Goal: Task Accomplishment & Management: Manage account settings

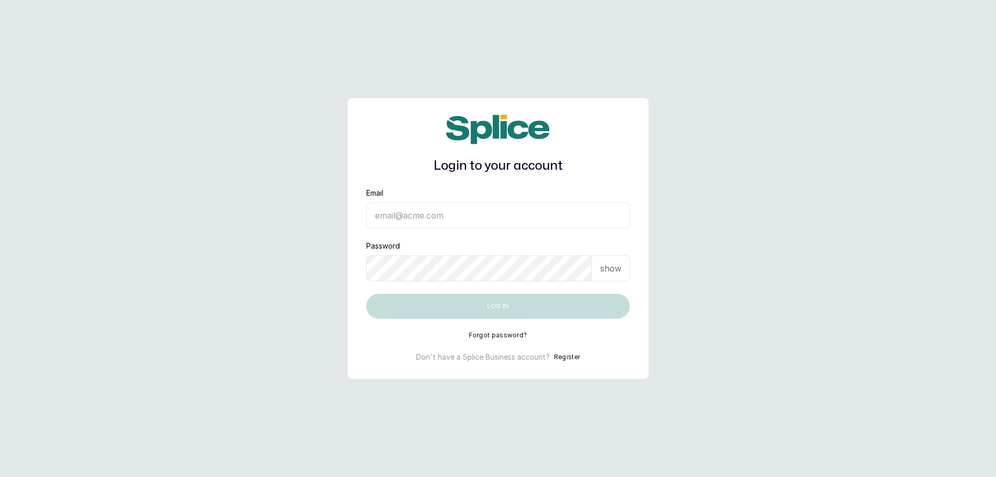
click at [508, 208] on input "Email" at bounding box center [497, 215] width 263 height 26
paste input "connectikoyi@thebraidingvault.com"
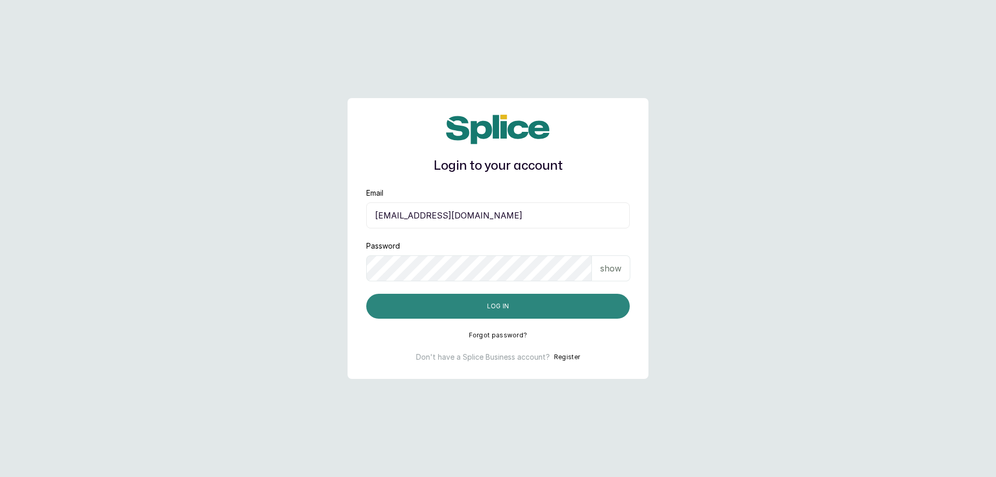
type input "connectikoyi@thebraidingvault.com"
click at [513, 304] on button "Log in" at bounding box center [497, 306] width 263 height 25
click at [515, 305] on button "Log in" at bounding box center [497, 306] width 263 height 25
click at [506, 312] on button "Log in" at bounding box center [497, 306] width 263 height 25
click at [461, 312] on button "Log in" at bounding box center [497, 306] width 263 height 25
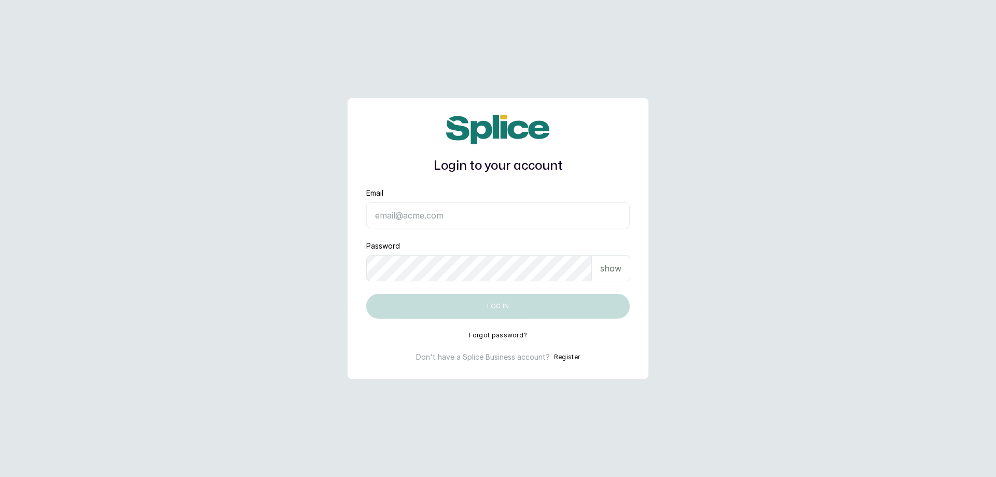
click at [450, 223] on input "Email" at bounding box center [497, 215] width 263 height 26
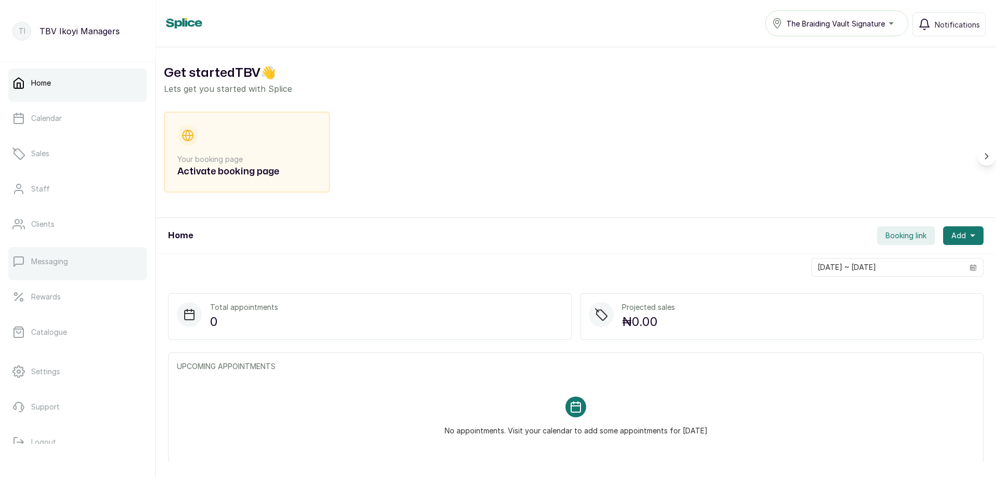
scroll to position [19, 0]
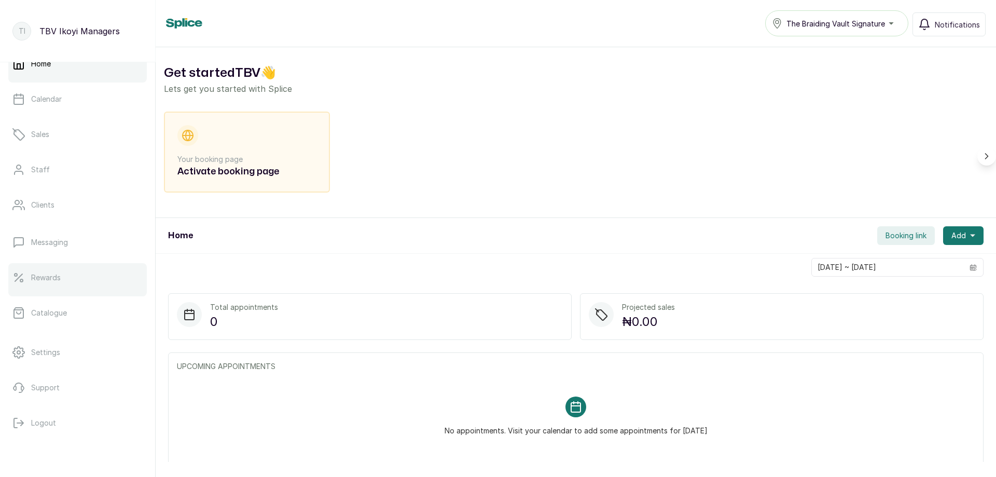
click at [80, 277] on link "Rewards" at bounding box center [77, 277] width 138 height 29
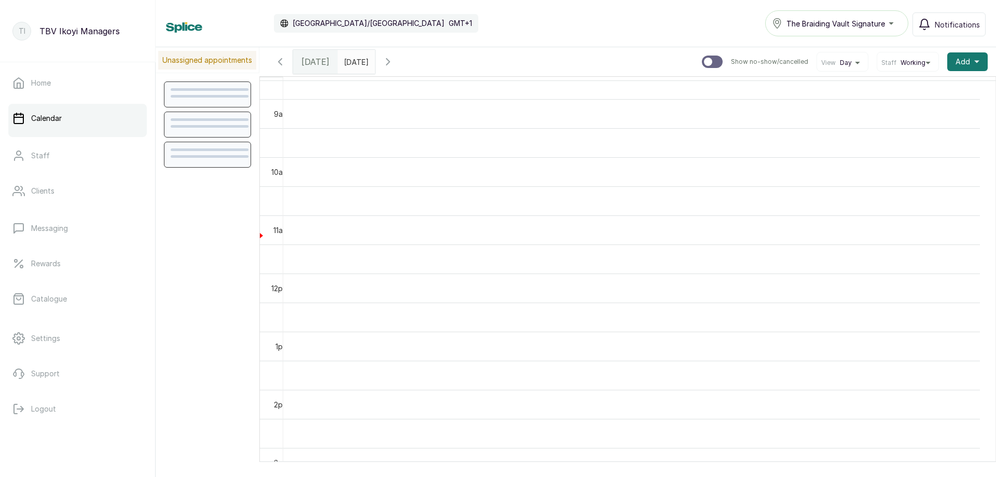
scroll to position [608, 0]
click at [894, 26] on div "The Braiding Vault Signature" at bounding box center [837, 23] width 130 height 12
click at [861, 152] on td at bounding box center [631, 155] width 697 height 29
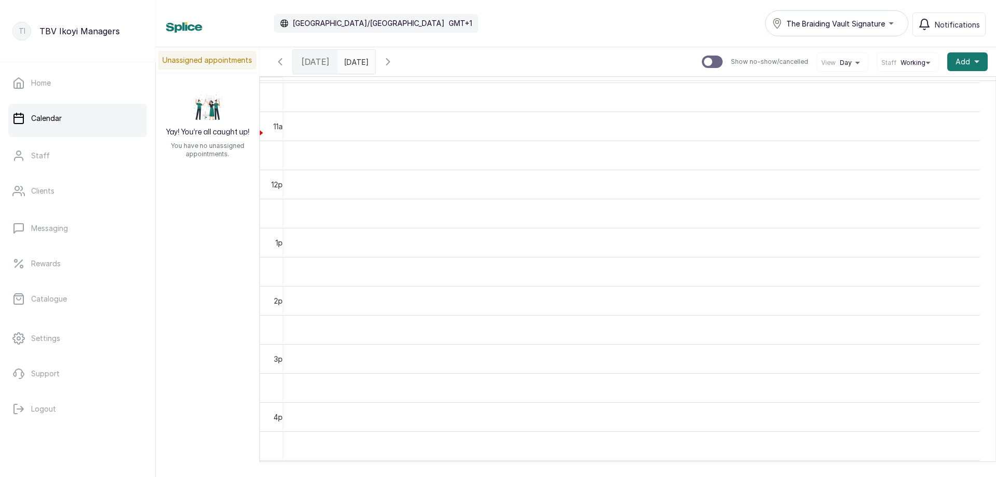
click at [383, 158] on td at bounding box center [631, 155] width 697 height 29
click at [374, 140] on td at bounding box center [631, 126] width 697 height 29
drag, startPoint x: 381, startPoint y: 130, endPoint x: 359, endPoint y: 122, distance: 22.5
click at [359, 122] on td at bounding box center [631, 126] width 697 height 29
click at [359, 123] on td at bounding box center [631, 126] width 697 height 29
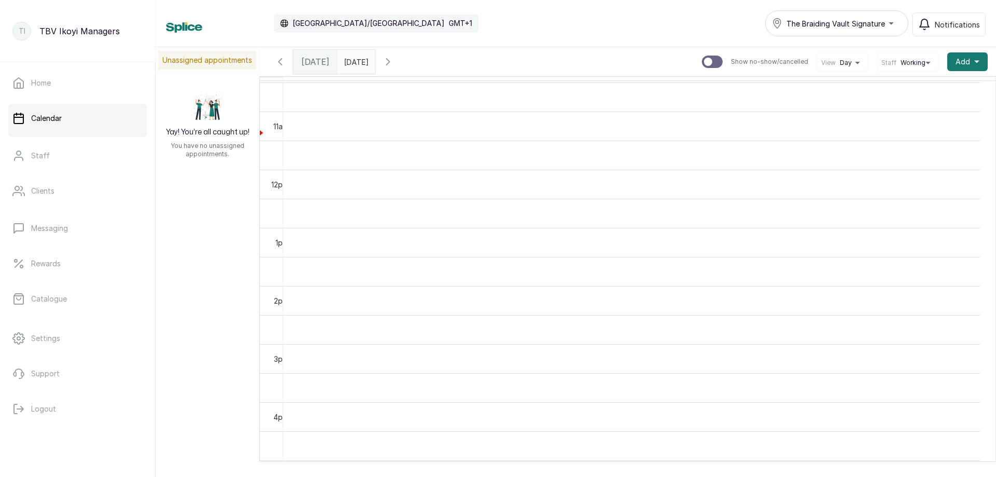
click at [359, 123] on td at bounding box center [631, 126] width 697 height 29
drag, startPoint x: 359, startPoint y: 137, endPoint x: 359, endPoint y: 129, distance: 8.3
click at [359, 137] on td at bounding box center [631, 126] width 697 height 29
click at [957, 61] on span "Add" at bounding box center [962, 62] width 15 height 10
click at [923, 86] on span "Add Appointment" at bounding box center [930, 90] width 100 height 12
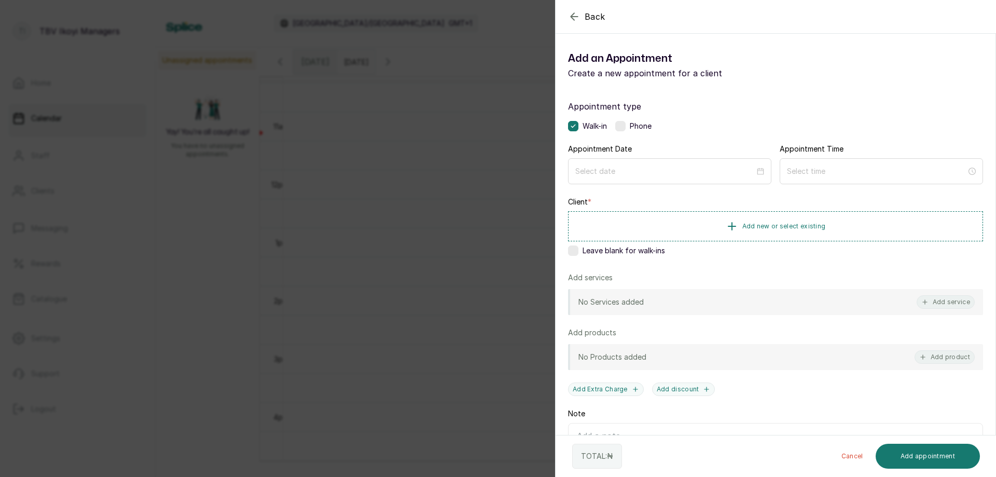
click at [579, 11] on icon "button" at bounding box center [574, 16] width 12 height 12
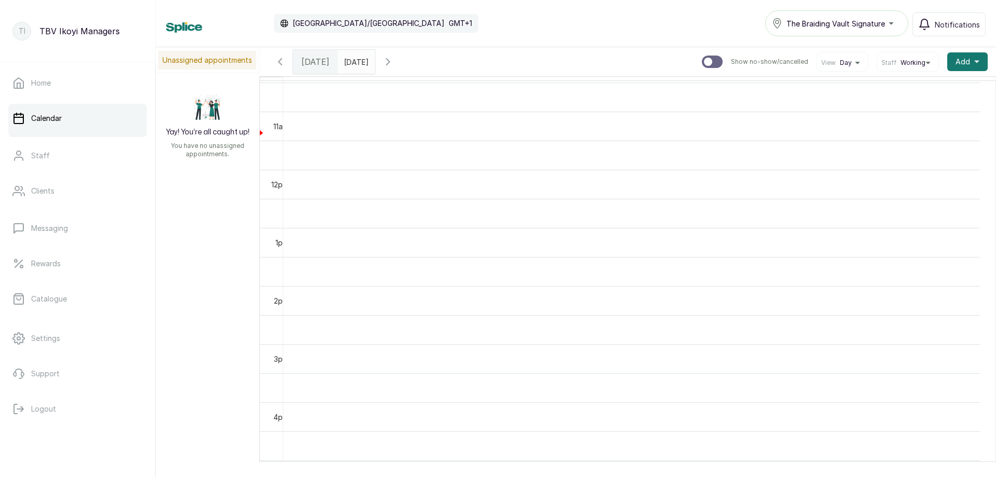
click at [325, 194] on td at bounding box center [631, 184] width 697 height 29
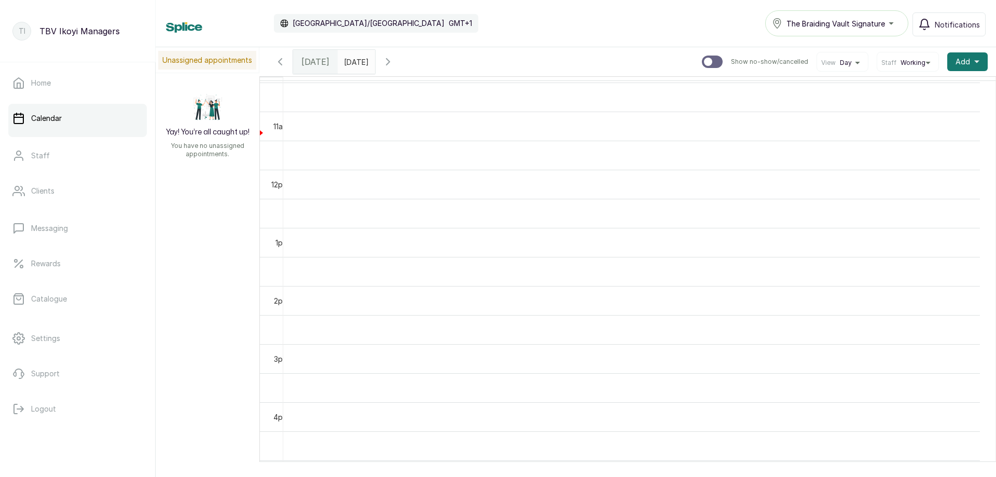
click at [325, 194] on td at bounding box center [631, 184] width 697 height 29
click at [299, 189] on td at bounding box center [631, 184] width 697 height 29
click at [961, 63] on span "Add" at bounding box center [962, 62] width 15 height 10
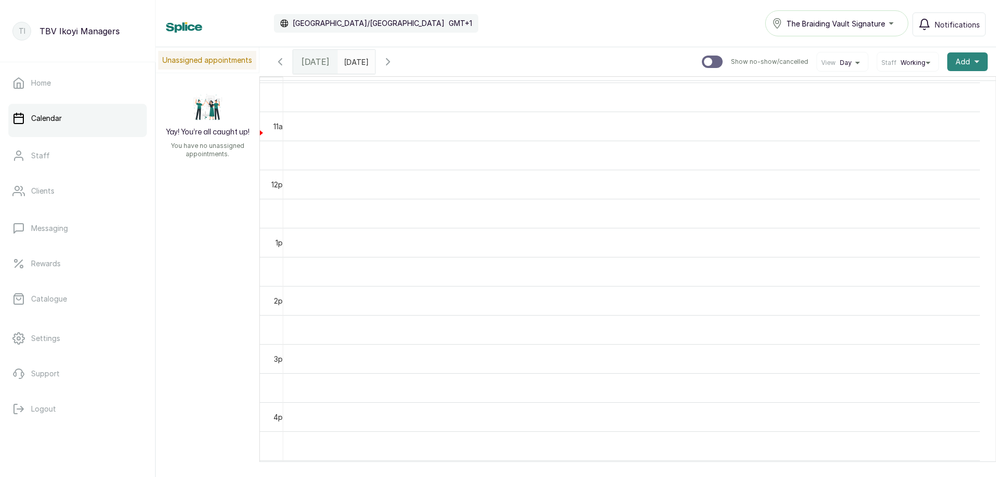
click at [961, 63] on span "Add" at bounding box center [962, 62] width 15 height 10
click at [892, 84] on span "Add Appointment" at bounding box center [930, 90] width 100 height 12
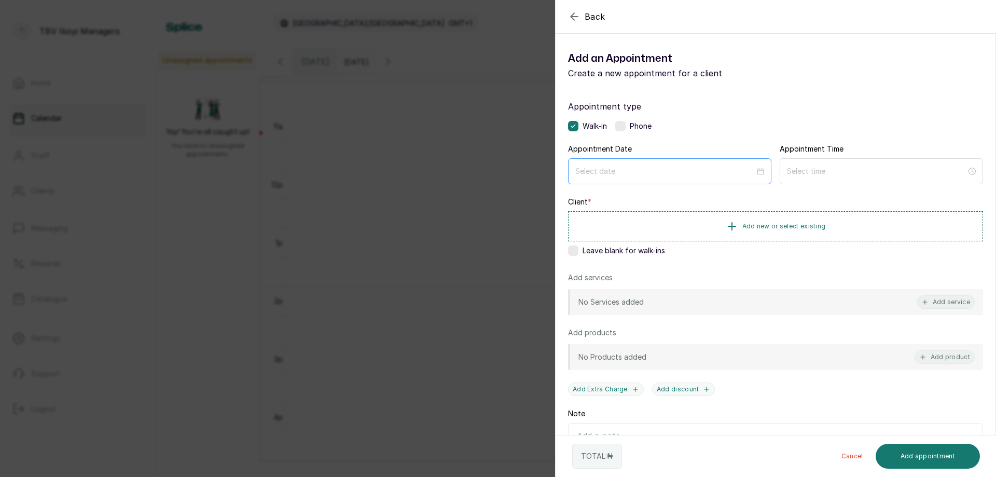
click at [619, 165] on div at bounding box center [669, 171] width 203 height 26
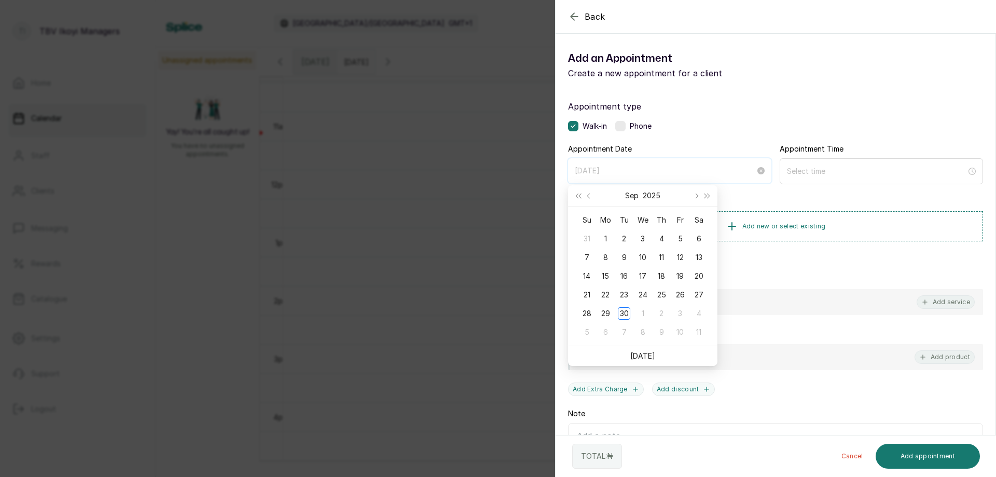
type input "2025/09/04"
click at [580, 16] on button "Back" at bounding box center [586, 16] width 37 height 12
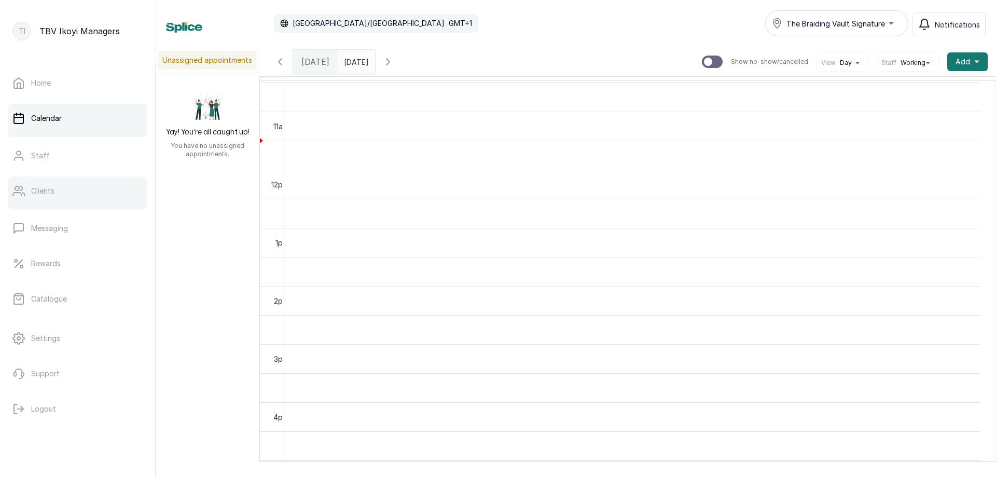
click at [84, 190] on link "Clients" at bounding box center [77, 190] width 138 height 29
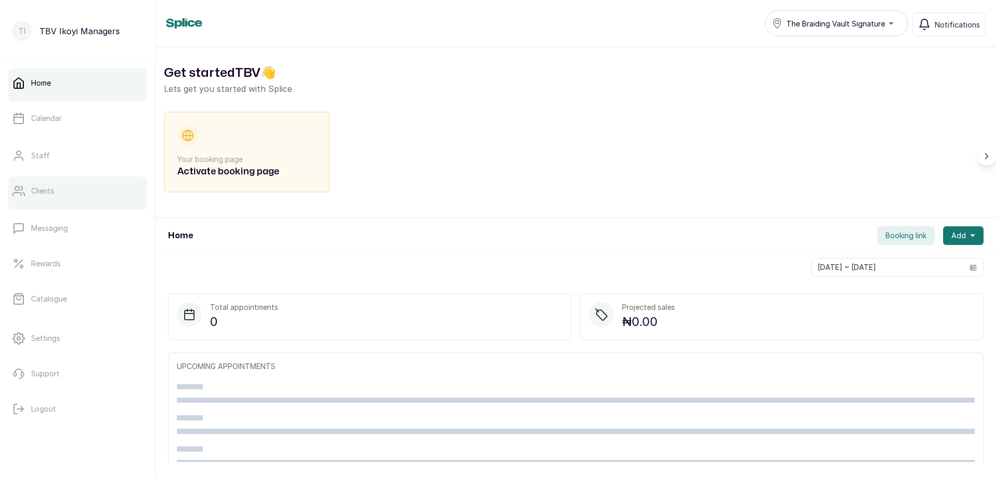
click at [56, 188] on link "Clients" at bounding box center [77, 190] width 138 height 29
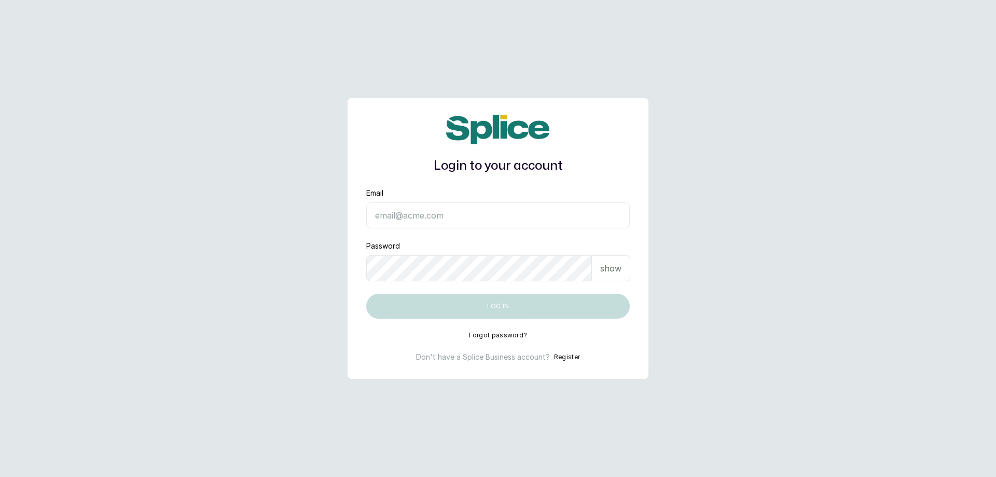
type input "[EMAIL_ADDRESS][DOMAIN_NAME]"
click at [551, 311] on button "Log in" at bounding box center [497, 306] width 263 height 25
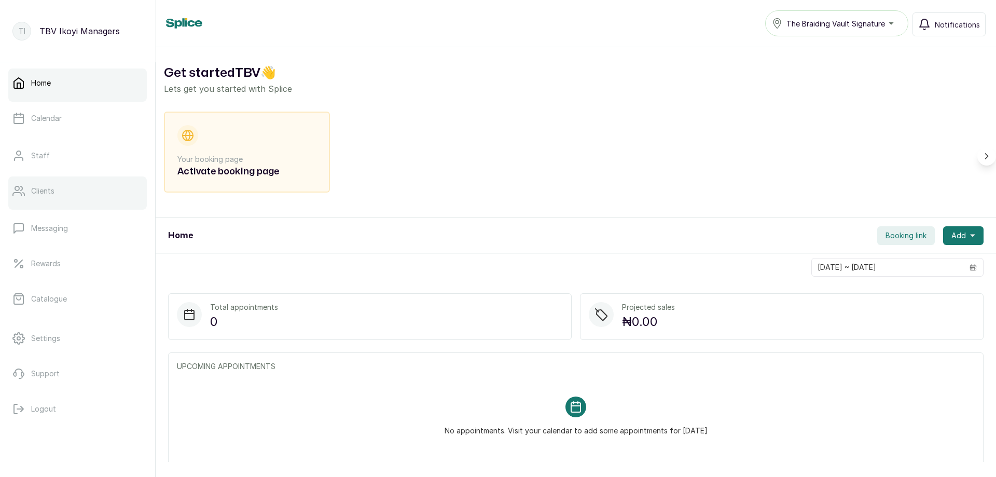
click at [31, 190] on p "Clients" at bounding box center [42, 191] width 23 height 10
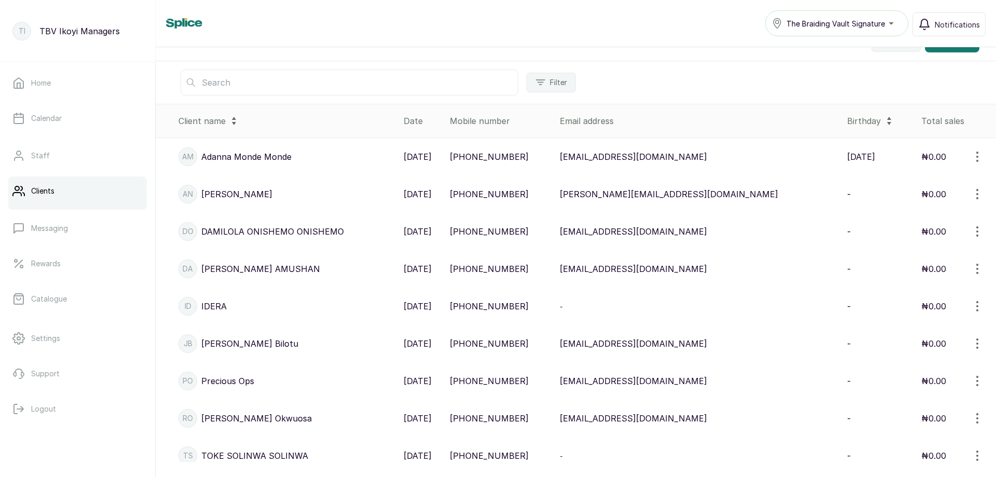
scroll to position [222, 0]
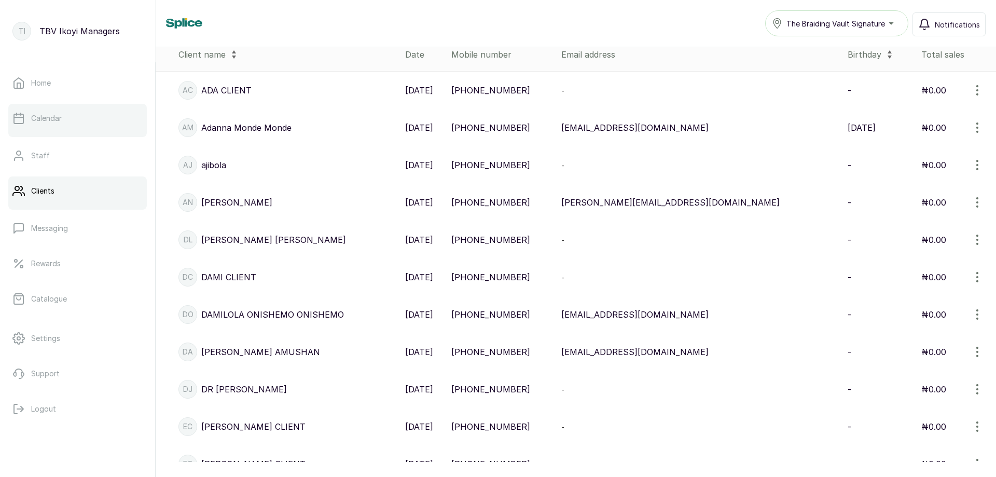
click at [53, 117] on p "Calendar" at bounding box center [46, 118] width 31 height 10
